Goal: Task Accomplishment & Management: Manage account settings

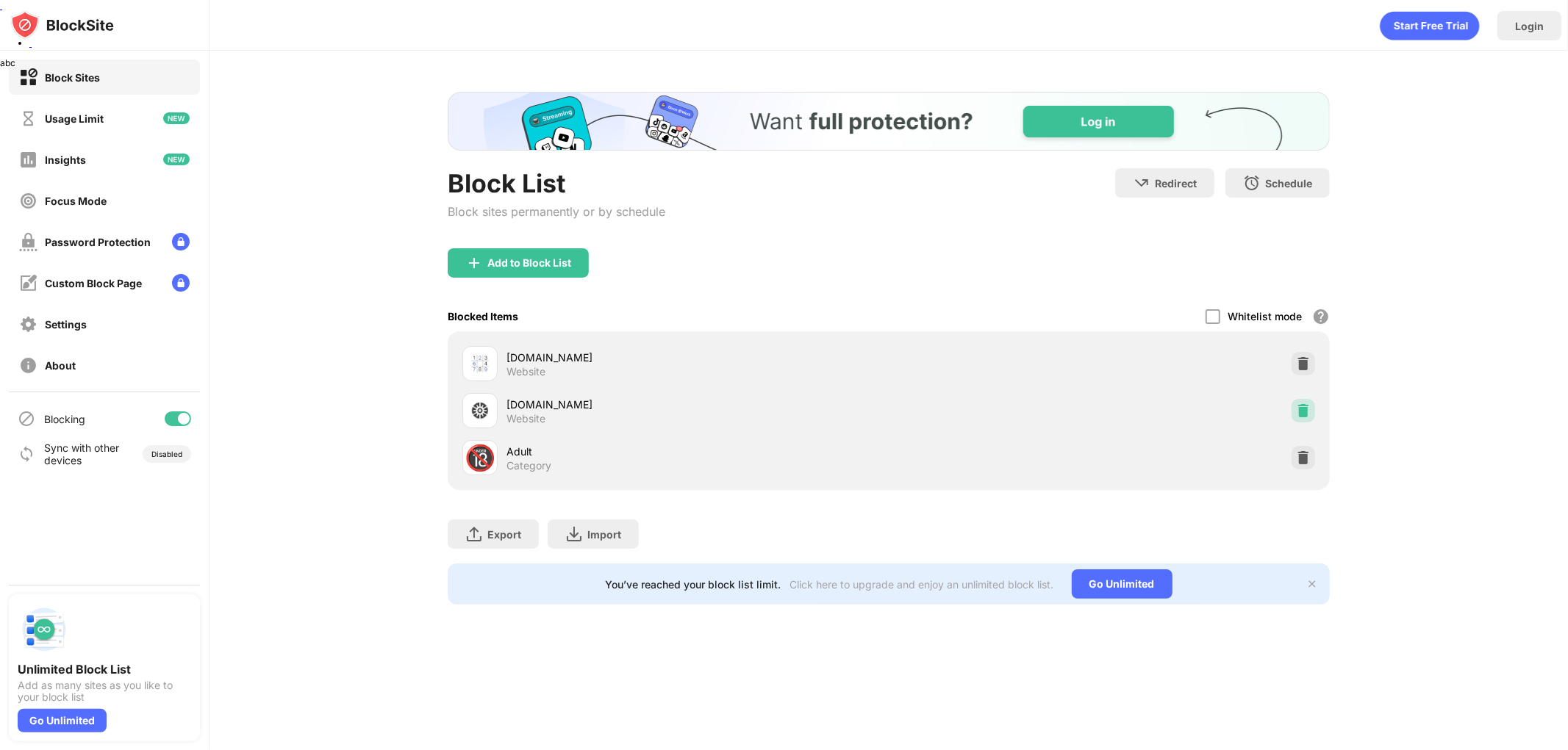
click at [1308, 401] on div at bounding box center [1302, 410] width 23 height 23
